Goal: Task Accomplishment & Management: Complete application form

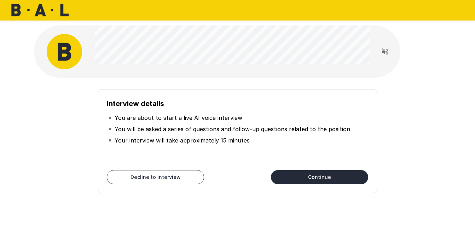
scroll to position [25, 0]
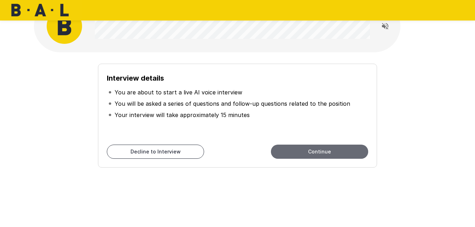
click at [290, 149] on button "Continue" at bounding box center [319, 152] width 97 height 14
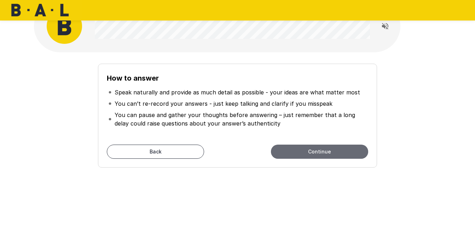
click at [290, 152] on button "Continue" at bounding box center [319, 152] width 97 height 14
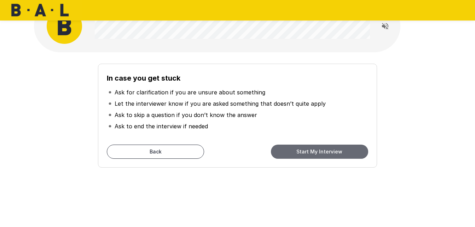
click at [324, 152] on button "Start My Interview" at bounding box center [319, 152] width 97 height 14
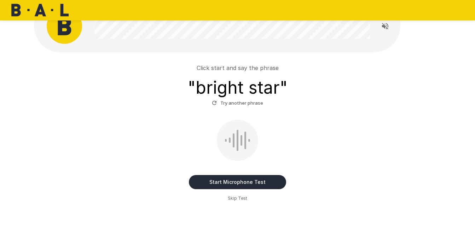
click at [229, 181] on button "Start Microphone Test" at bounding box center [237, 182] width 97 height 14
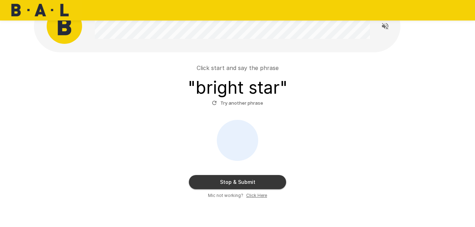
click at [229, 181] on button "Stop & Submit" at bounding box center [237, 182] width 97 height 14
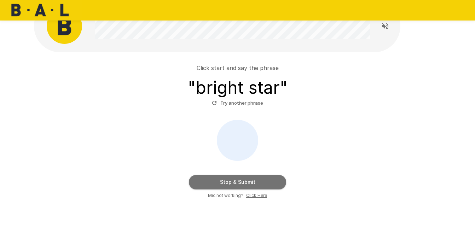
click at [229, 181] on button "Stop & Submit" at bounding box center [237, 182] width 97 height 14
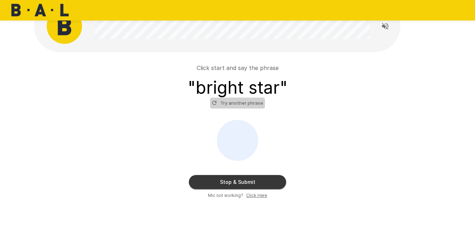
click at [239, 103] on button "Try another phrase" at bounding box center [237, 103] width 55 height 11
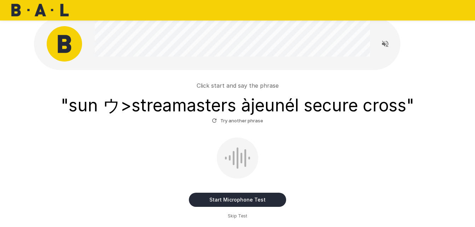
scroll to position [21, 0]
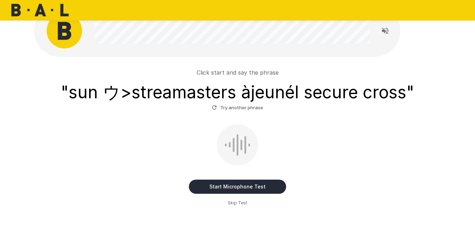
click at [235, 184] on button "Start Microphone Test" at bounding box center [237, 187] width 97 height 14
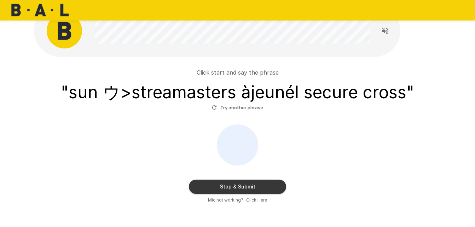
click at [235, 184] on button "Stop & Submit" at bounding box center [237, 187] width 97 height 14
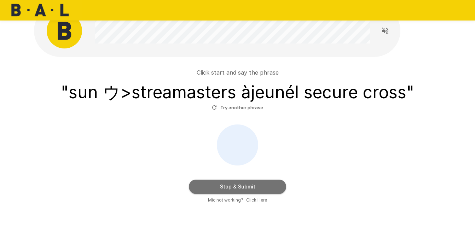
click at [248, 184] on button "Stop & Submit" at bounding box center [237, 187] width 97 height 14
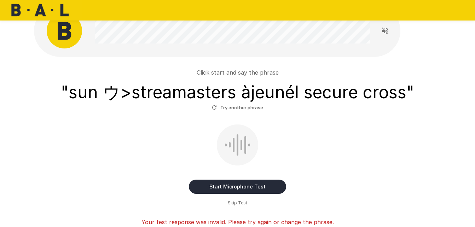
click at [243, 111] on button "Try another phrase" at bounding box center [237, 107] width 55 height 11
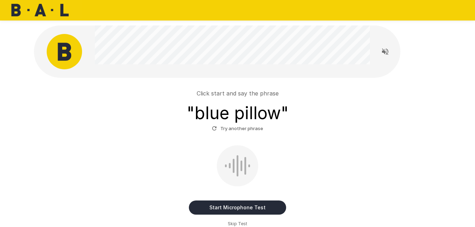
scroll to position [42, 0]
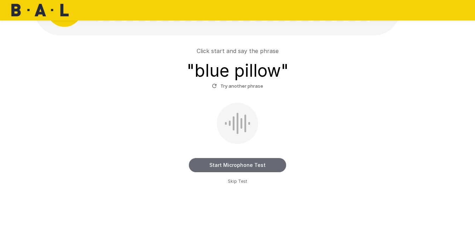
click at [236, 166] on button "Start Microphone Test" at bounding box center [237, 165] width 97 height 14
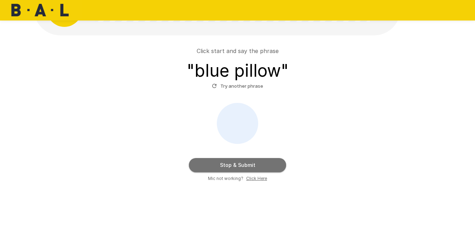
click at [236, 166] on button "Stop & Submit" at bounding box center [237, 165] width 97 height 14
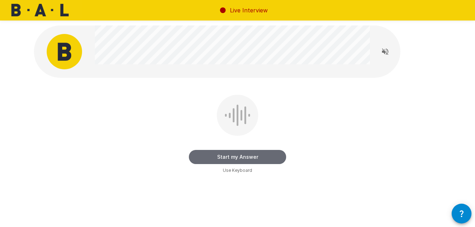
click at [235, 154] on button "Start my Answer" at bounding box center [237, 157] width 97 height 14
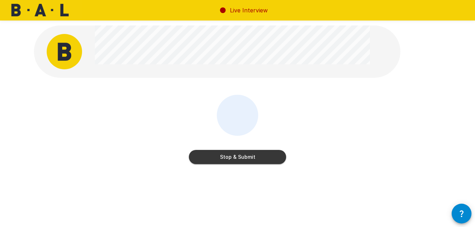
click at [235, 154] on button "Stop & Submit" at bounding box center [237, 157] width 97 height 14
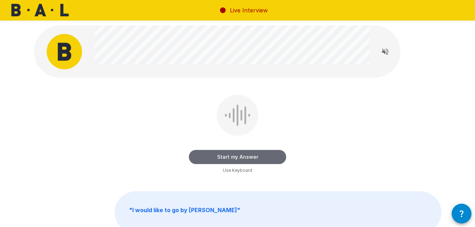
click at [234, 160] on button "Start my Answer" at bounding box center [237, 157] width 97 height 14
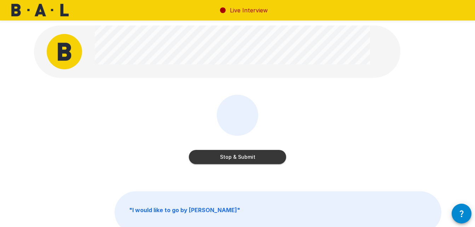
click at [234, 160] on button "Stop & Submit" at bounding box center [237, 157] width 97 height 14
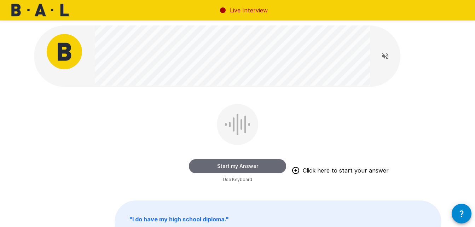
click at [248, 167] on button "Start my Answer" at bounding box center [237, 166] width 97 height 14
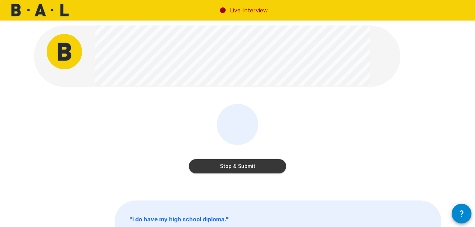
click at [248, 167] on button "Stop & Submit" at bounding box center [237, 166] width 97 height 14
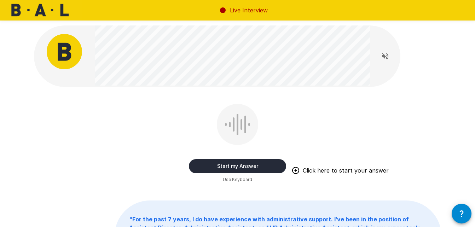
click at [222, 164] on button "Start my Answer" at bounding box center [237, 166] width 97 height 14
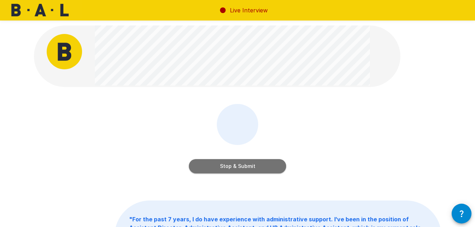
click at [226, 166] on button "Stop & Submit" at bounding box center [237, 166] width 97 height 14
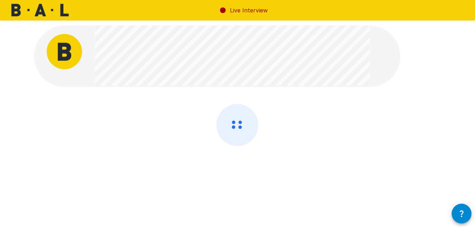
scroll to position [13, 0]
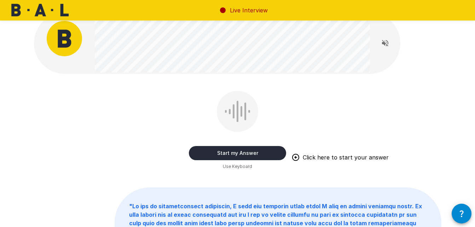
click at [238, 153] on button "Start my Answer" at bounding box center [237, 153] width 97 height 14
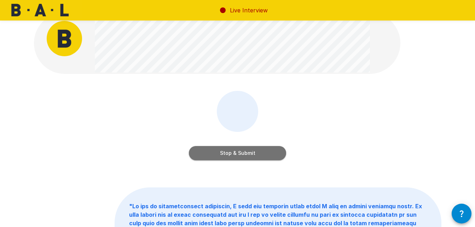
click at [231, 155] on button "Stop & Submit" at bounding box center [237, 153] width 97 height 14
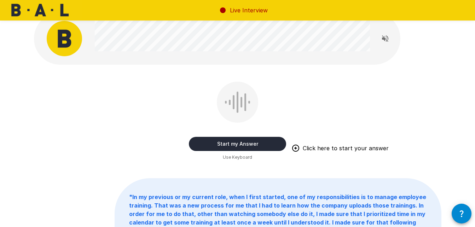
click at [223, 145] on button "Start my Answer" at bounding box center [237, 144] width 97 height 14
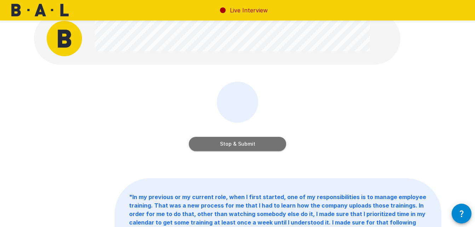
click at [227, 146] on button "Stop & Submit" at bounding box center [237, 144] width 97 height 14
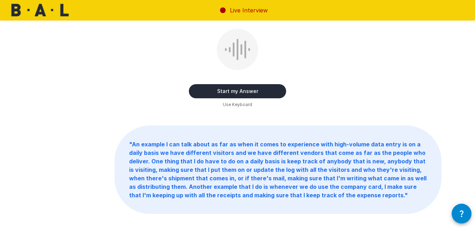
scroll to position [119, 0]
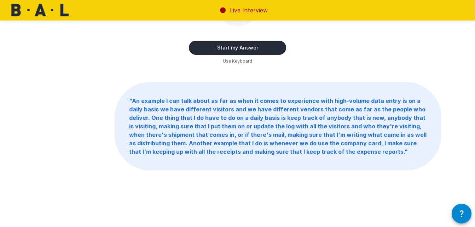
click at [239, 48] on button "Start my Answer" at bounding box center [237, 48] width 97 height 14
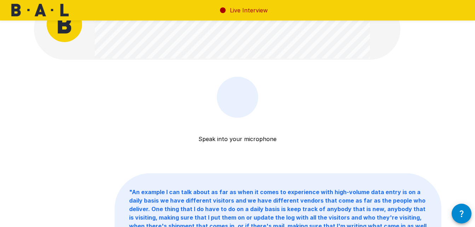
scroll to position [9, 0]
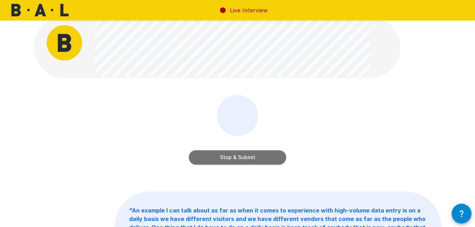
click at [233, 158] on button "Stop & Submit" at bounding box center [237, 157] width 97 height 14
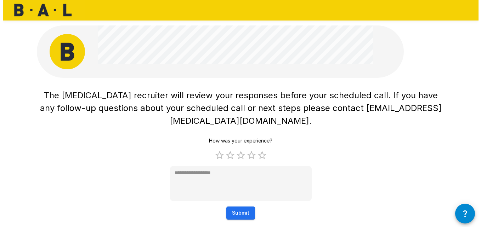
scroll to position [0, 0]
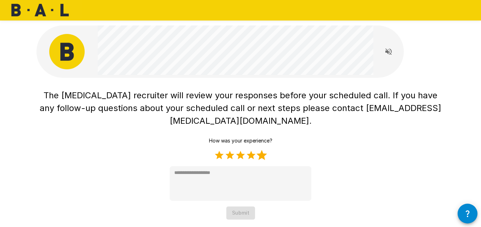
click at [261, 150] on label "5 Stars" at bounding box center [261, 155] width 11 height 11
type textarea "*"
click at [248, 207] on button "Submit" at bounding box center [240, 213] width 29 height 13
